Goal: Task Accomplishment & Management: Use online tool/utility

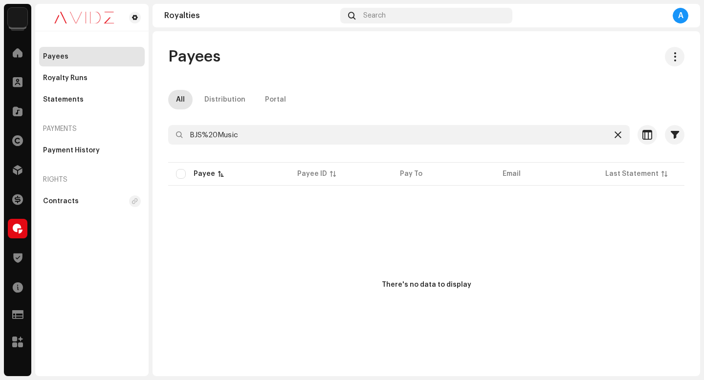
click at [615, 133] on icon at bounding box center [618, 135] width 7 height 8
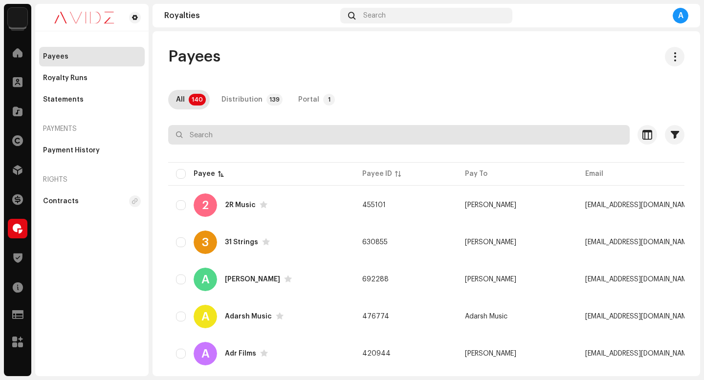
click at [381, 139] on input "text" at bounding box center [399, 135] width 462 height 20
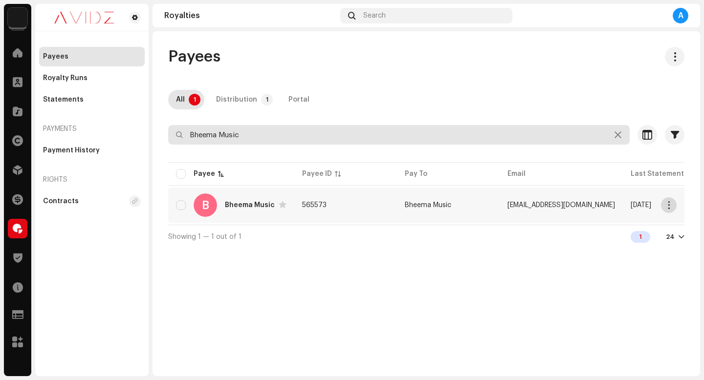
type input "Bheema Music"
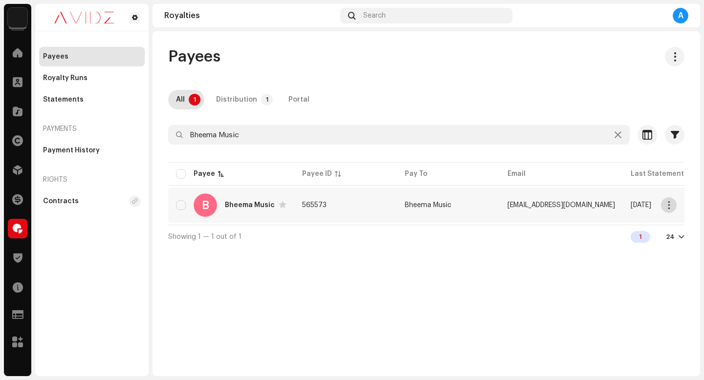
click at [673, 207] on button "button" at bounding box center [669, 206] width 16 height 16
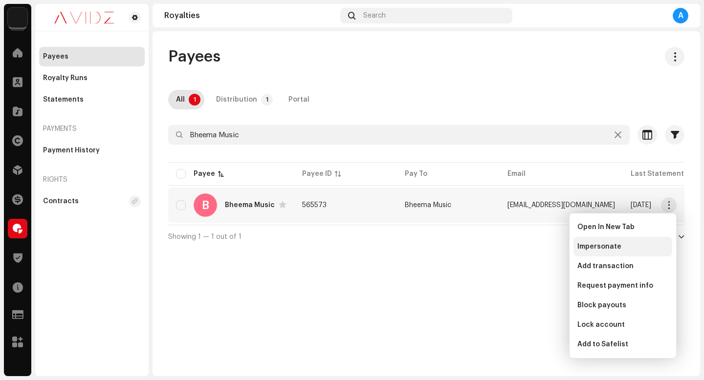
click at [636, 247] on div "Impersonate" at bounding box center [623, 247] width 91 height 8
